Goal: Task Accomplishment & Management: Use online tool/utility

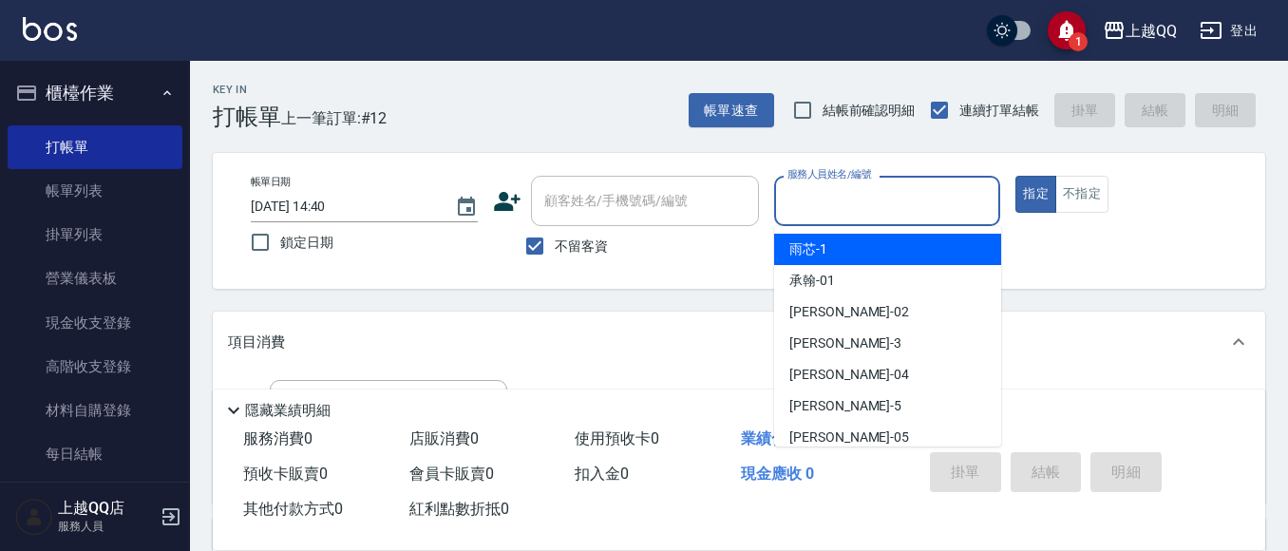
click at [849, 196] on div "服務人員姓名/編號 服務人員姓名/編號" at bounding box center [887, 201] width 227 height 50
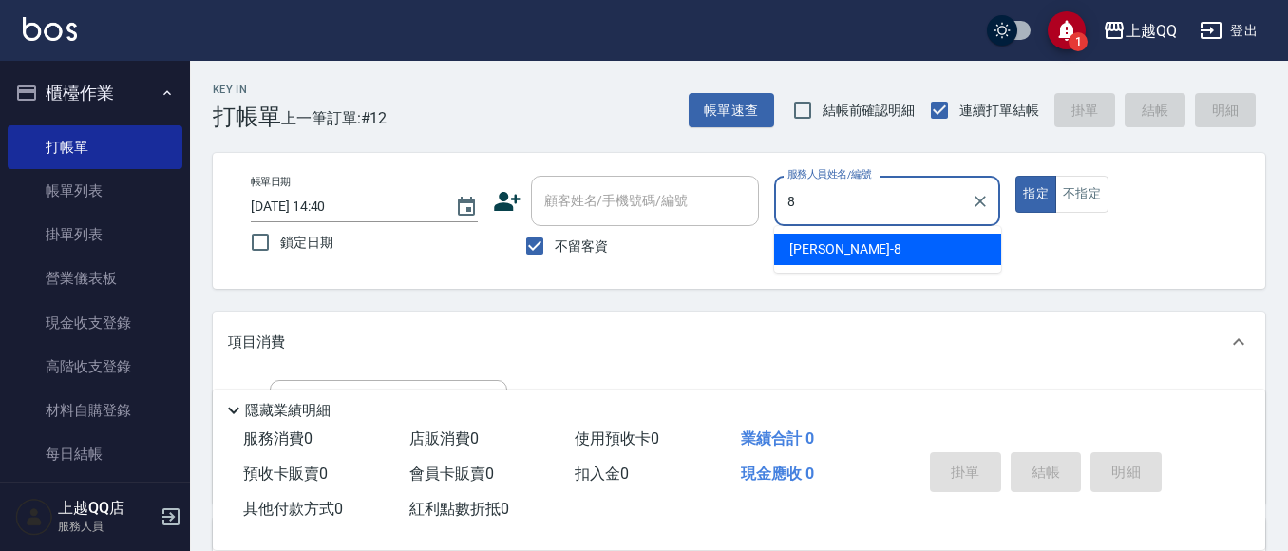
click at [850, 247] on div "[PERSON_NAME] -8" at bounding box center [887, 249] width 227 height 31
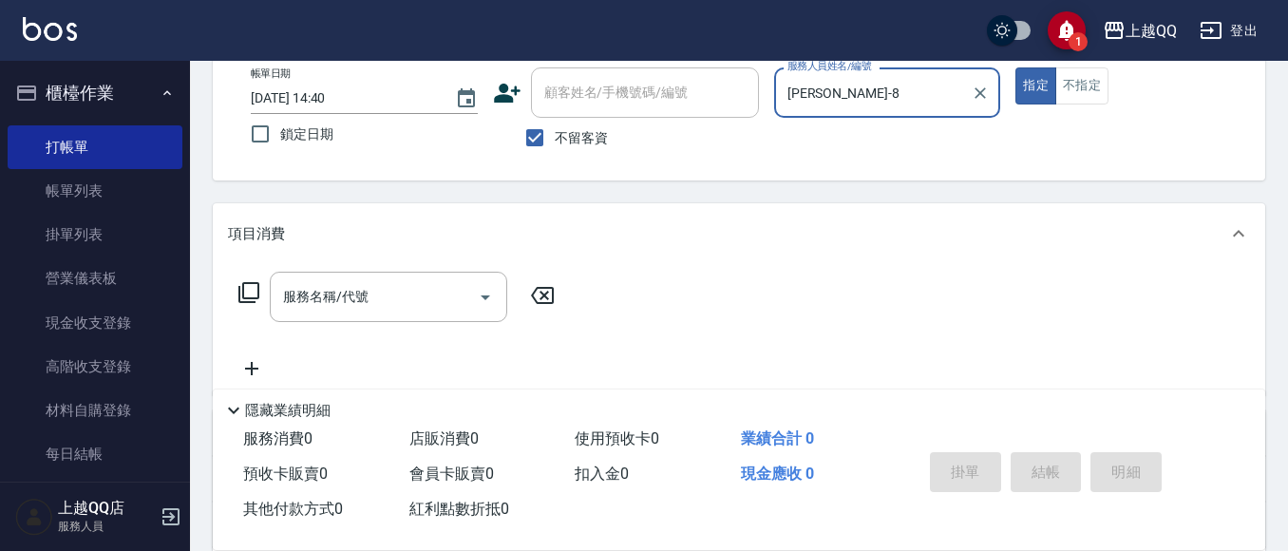
scroll to position [121, 0]
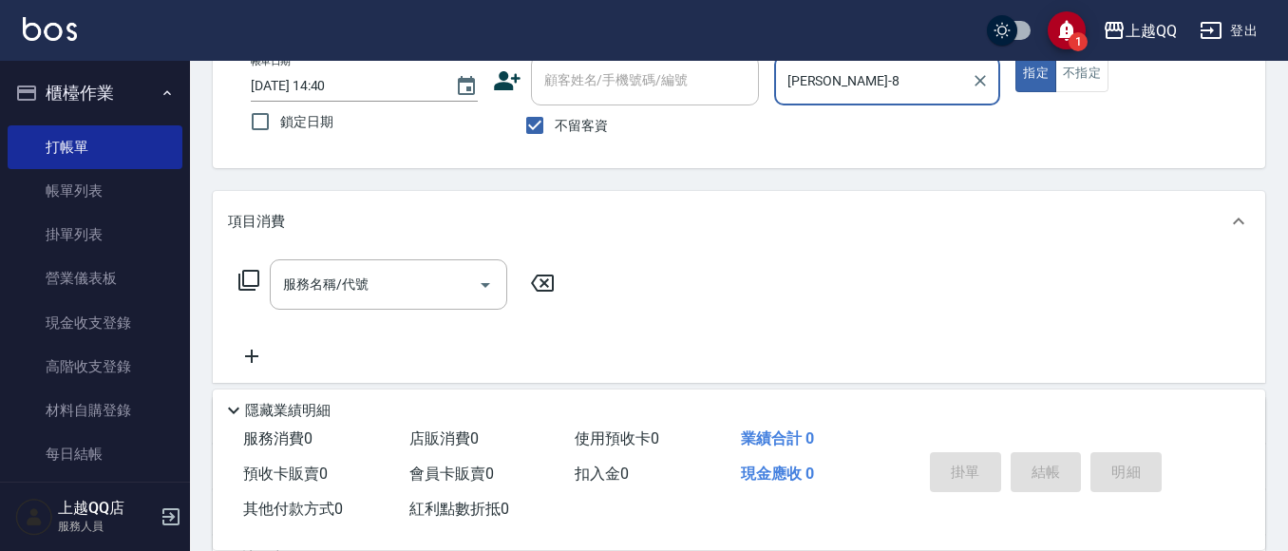
type input "[PERSON_NAME]-8"
click at [245, 273] on icon at bounding box center [248, 280] width 23 height 23
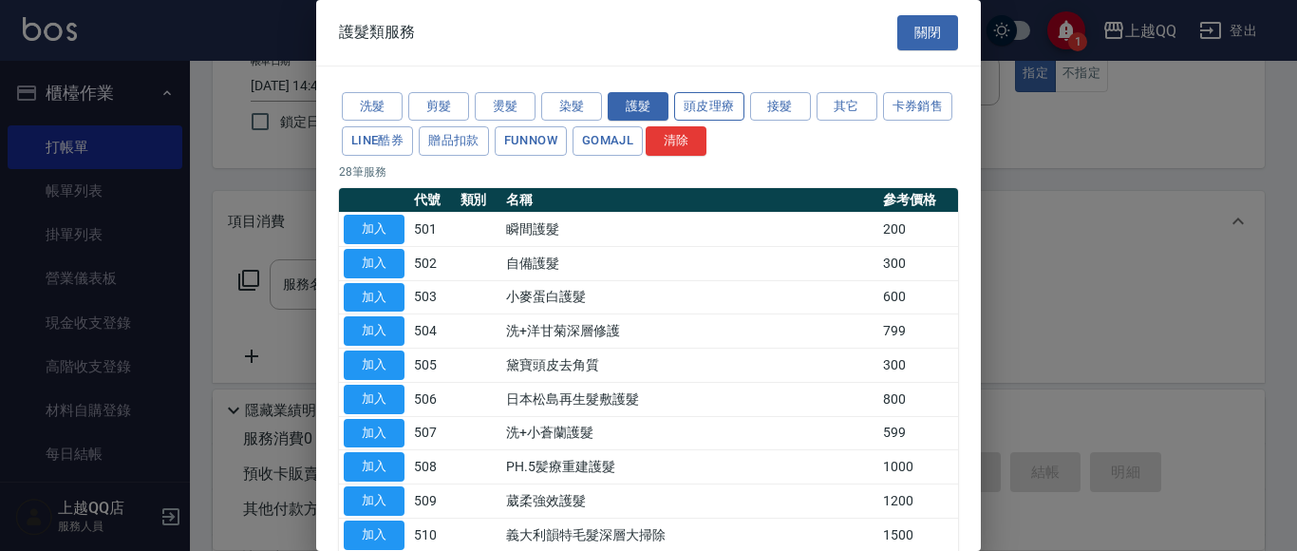
click at [684, 107] on button "頭皮理療" at bounding box center [709, 106] width 70 height 29
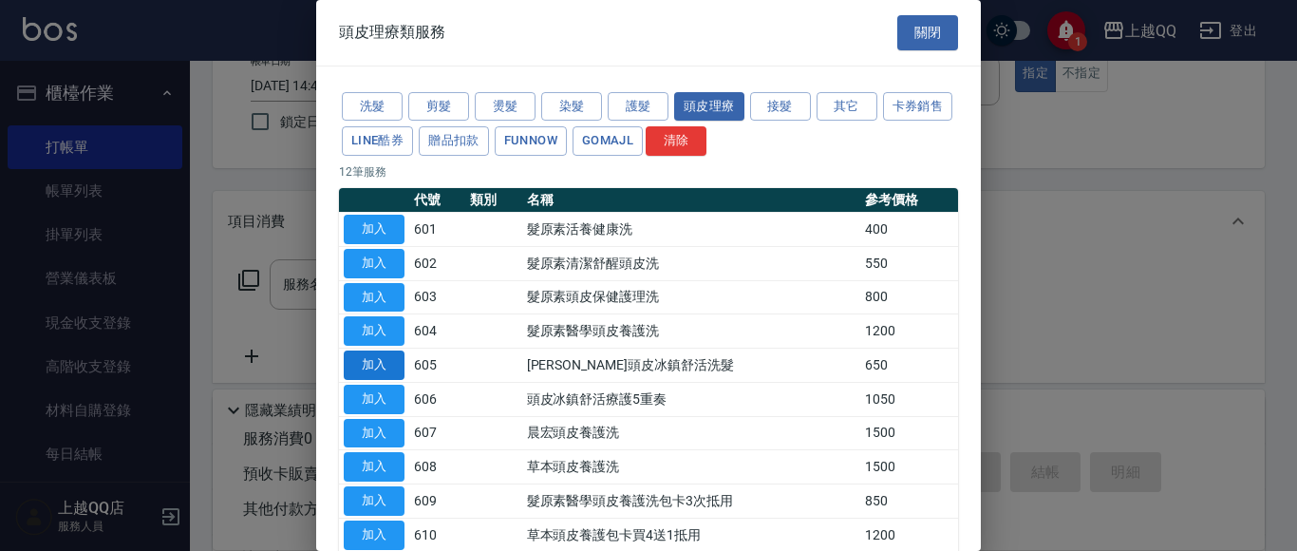
click at [391, 360] on button "加入" at bounding box center [374, 364] width 61 height 29
type input "[PERSON_NAME]頭皮冰鎮舒活洗髮(605)"
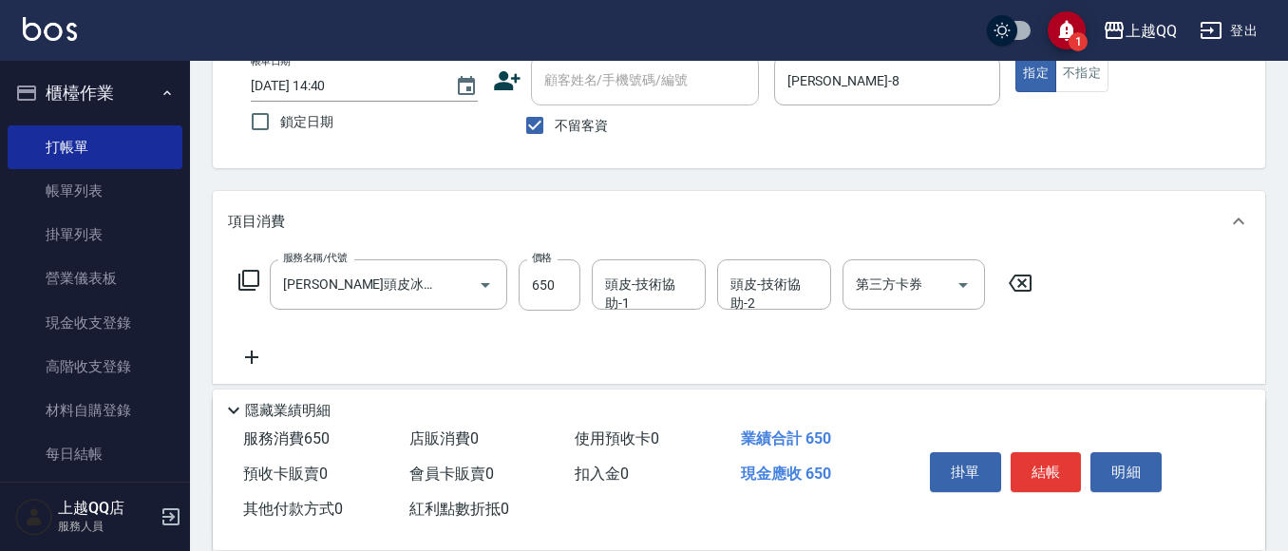
click at [254, 280] on icon at bounding box center [248, 280] width 23 height 23
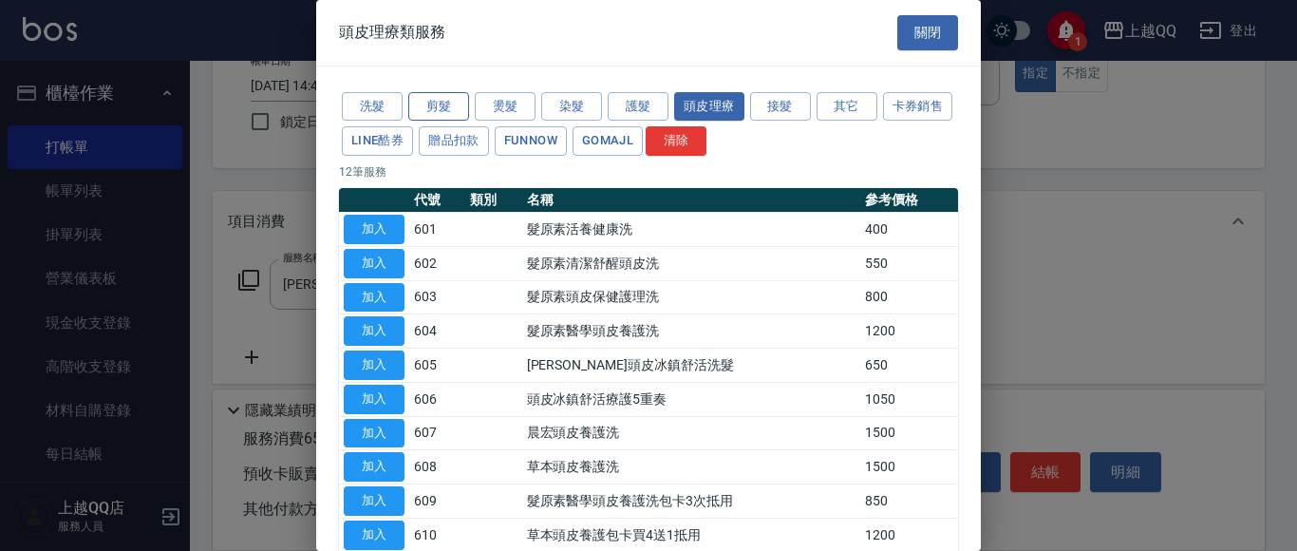
click at [442, 103] on button "剪髮" at bounding box center [438, 106] width 61 height 29
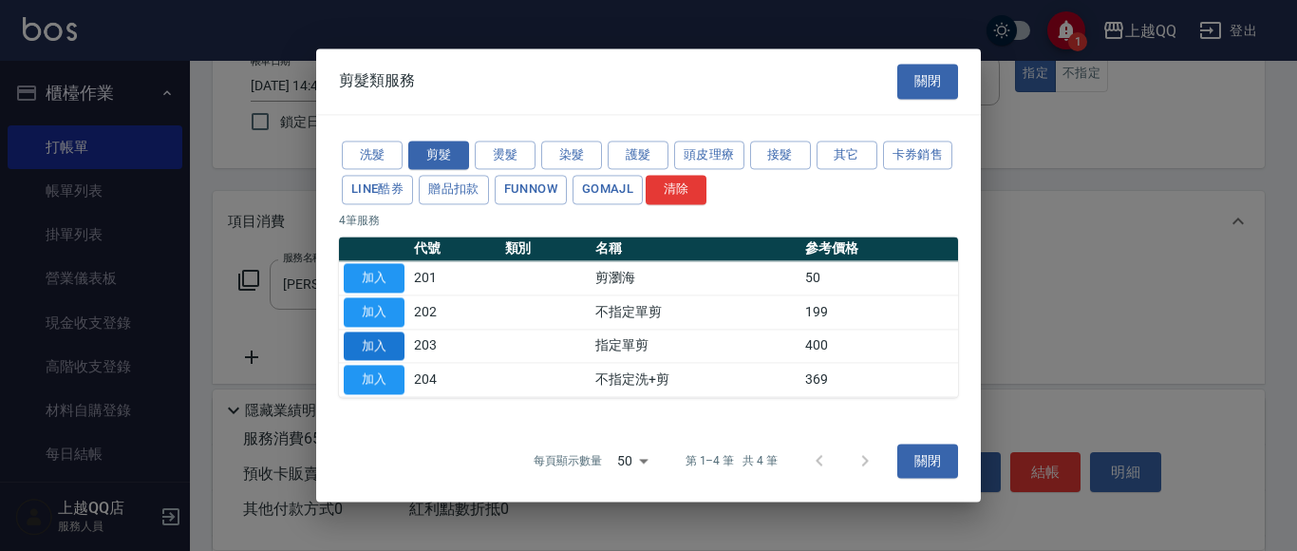
click at [374, 348] on button "加入" at bounding box center [374, 345] width 61 height 29
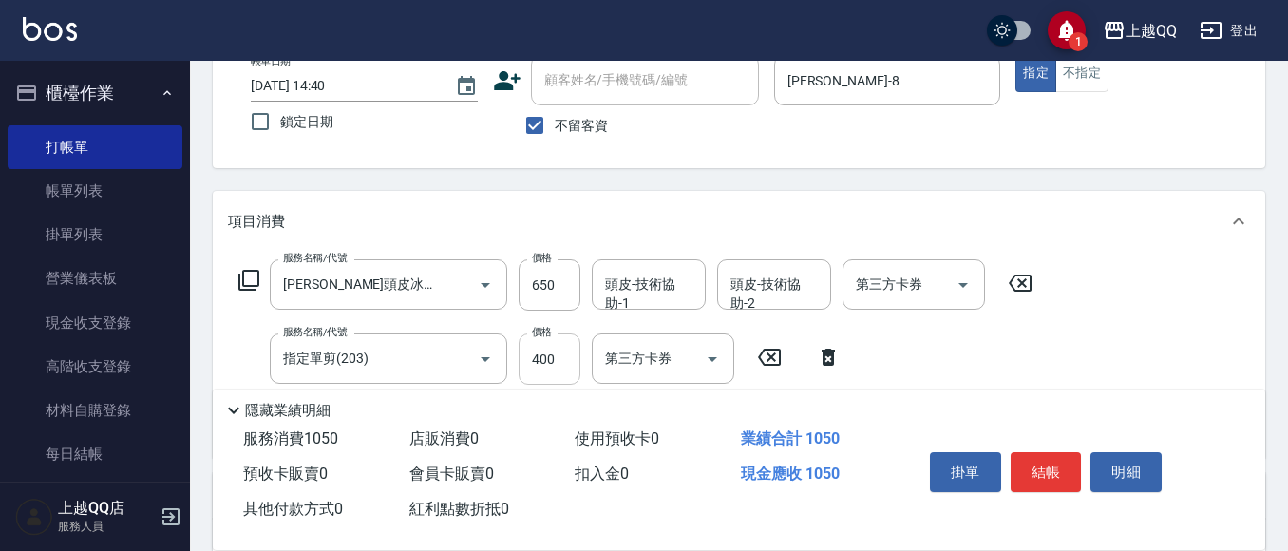
click at [558, 355] on input "400" at bounding box center [549, 358] width 62 height 51
type input "300"
click at [641, 292] on input "頭皮-技術協助-1" at bounding box center [648, 284] width 97 height 33
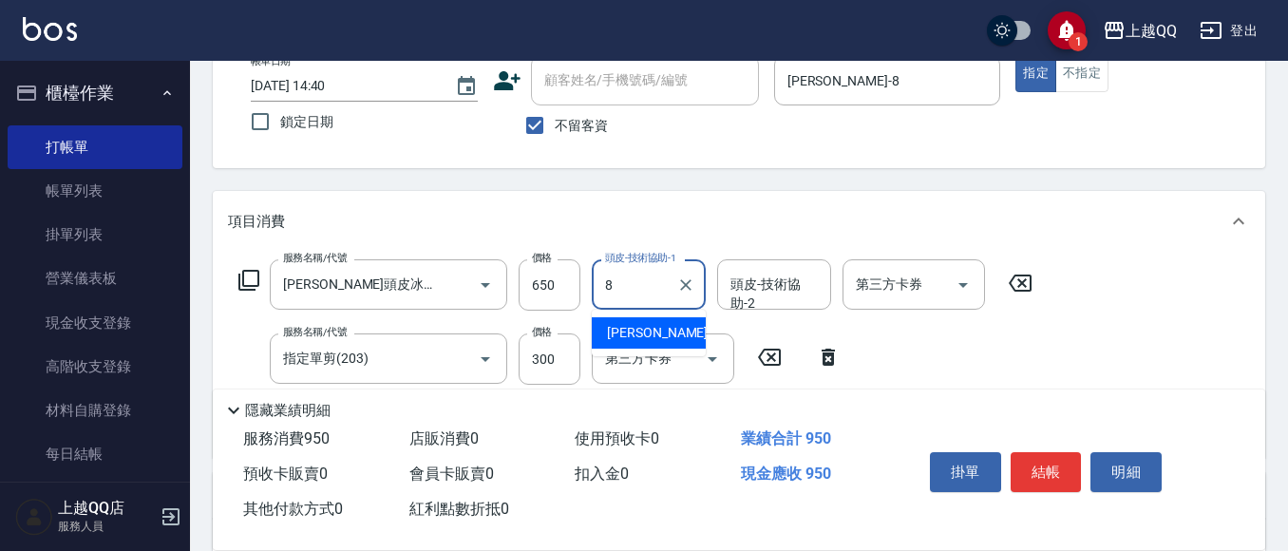
click at [636, 328] on span "[PERSON_NAME] -8" at bounding box center [663, 333] width 112 height 20
type input "[PERSON_NAME]-8"
click at [1035, 464] on button "結帳" at bounding box center [1045, 472] width 71 height 40
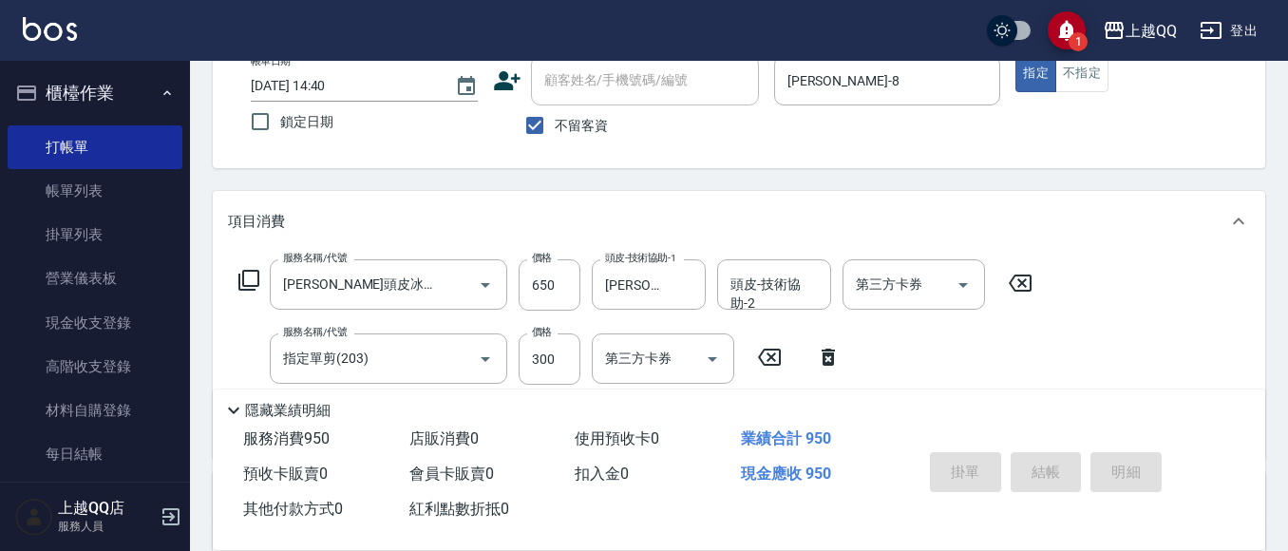
type input "[DATE] 15:43"
